Goal: Understand process/instructions

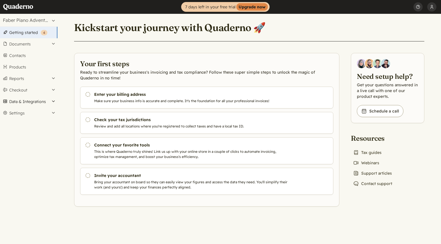
click at [24, 101] on button "Data & Integrations" at bounding box center [28, 101] width 57 height 11
click at [19, 112] on link "Integrations" at bounding box center [28, 111] width 57 height 8
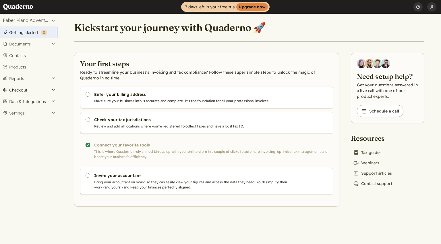
click at [19, 91] on button "Checkout" at bounding box center [28, 89] width 57 height 11
click at [18, 69] on link "Products" at bounding box center [28, 66] width 57 height 11
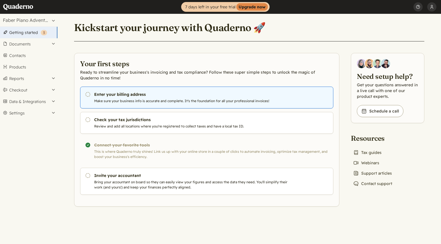
click at [149, 97] on h3 "Enter your billing address" at bounding box center [192, 94] width 196 height 6
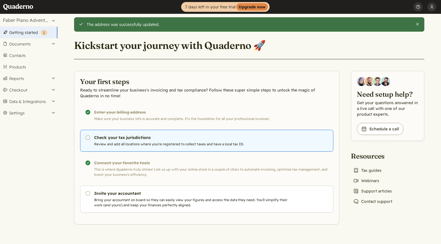
click at [177, 140] on h3 "Check your tax jurisdictions" at bounding box center [192, 137] width 196 height 6
